Goal: Navigation & Orientation: Understand site structure

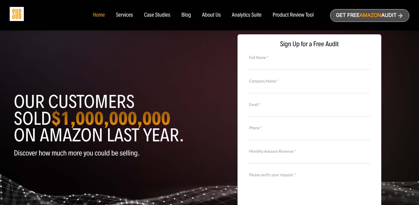
click at [124, 16] on div "Services" at bounding box center [124, 15] width 17 height 6
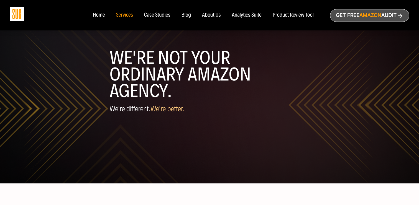
click at [206, 14] on div "About Us" at bounding box center [211, 15] width 19 height 6
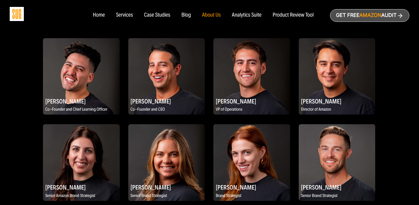
scroll to position [327, 0]
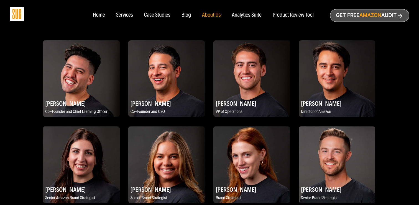
click at [238, 103] on h2 "Marco Tejada" at bounding box center [251, 103] width 76 height 11
click at [251, 77] on img at bounding box center [251, 78] width 76 height 76
click at [252, 96] on img at bounding box center [251, 78] width 76 height 76
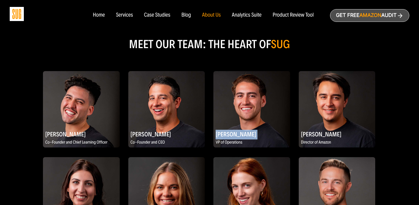
scroll to position [291, 0]
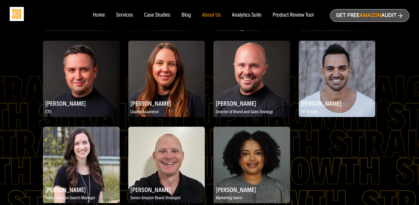
scroll to position [965, 0]
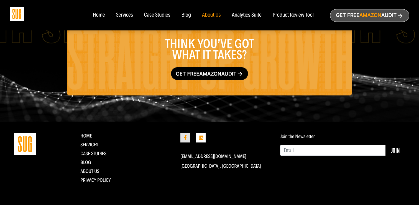
click at [184, 138] on icon at bounding box center [184, 137] width 9 height 9
